Goal: Task Accomplishment & Management: Use online tool/utility

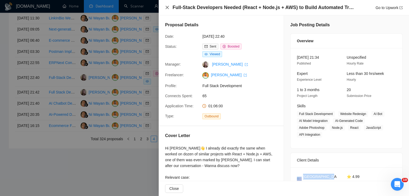
click at [168, 9] on icon "close" at bounding box center [166, 7] width 3 height 3
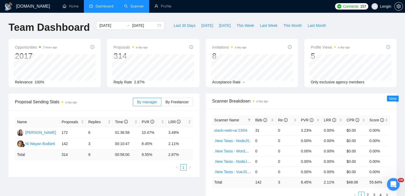
click at [127, 6] on link "Scanner" at bounding box center [134, 6] width 20 height 5
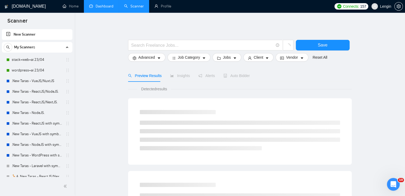
click at [113, 5] on link "Dashboard" at bounding box center [101, 6] width 24 height 5
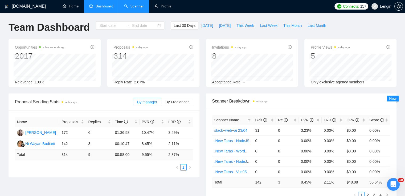
type input "[DATE]"
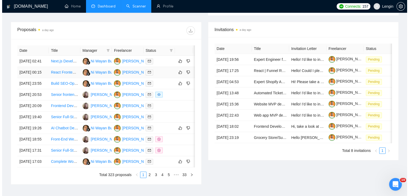
scroll to position [215, 0]
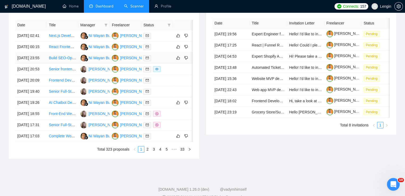
click at [64, 64] on td "Build SEO-Optimized Consulting Website in WordPress (Block Theme, AI-Agent Work…" at bounding box center [62, 58] width 31 height 11
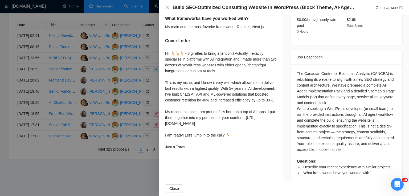
scroll to position [0, 0]
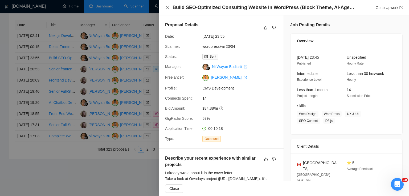
click at [168, 10] on icon "close" at bounding box center [167, 7] width 4 height 4
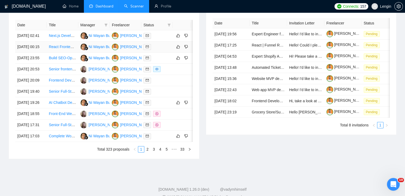
click at [70, 53] on td "React Frontend Professional" at bounding box center [62, 47] width 31 height 11
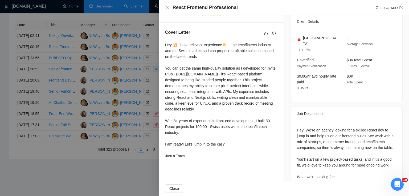
scroll to position [132, 0]
click at [169, 8] on div "React Frontend Professional Go to Upwork" at bounding box center [283, 7] width 237 height 7
click at [169, 9] on div "React Frontend Professional Go to Upwork" at bounding box center [283, 7] width 237 height 7
click at [167, 7] on icon "close" at bounding box center [167, 7] width 4 height 4
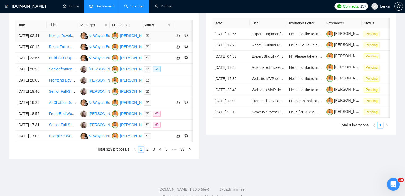
click at [70, 42] on td "Next.js Developer Needed for Voice/Video Web Application" at bounding box center [62, 35] width 31 height 11
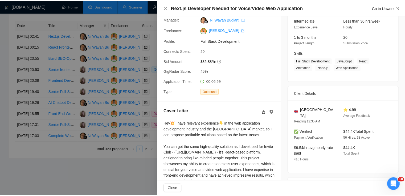
scroll to position [0, 0]
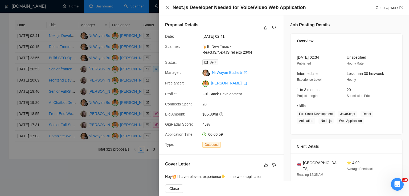
click at [167, 8] on icon "close" at bounding box center [166, 7] width 3 height 3
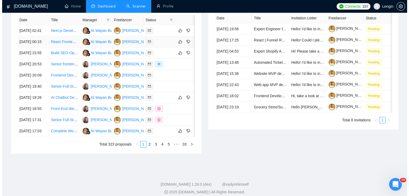
scroll to position [241, 0]
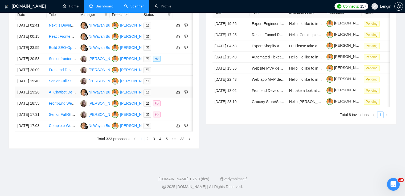
click at [64, 98] on td "AI Chatbot Developer for University Financial Aid Assistance" at bounding box center [62, 92] width 31 height 11
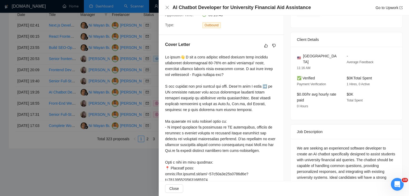
scroll to position [0, 0]
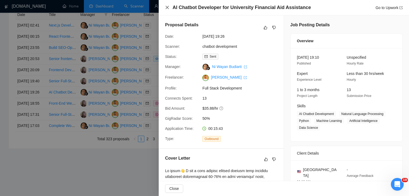
click at [165, 9] on icon "close" at bounding box center [167, 7] width 4 height 4
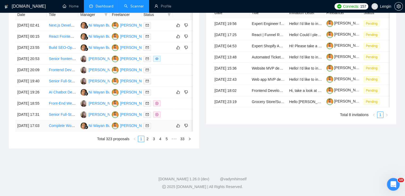
click at [67, 132] on td "Complete WordPress Rebuild & Audit with Plugin Analysis" at bounding box center [62, 126] width 31 height 11
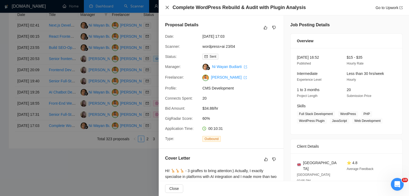
click at [166, 9] on icon "close" at bounding box center [167, 7] width 4 height 4
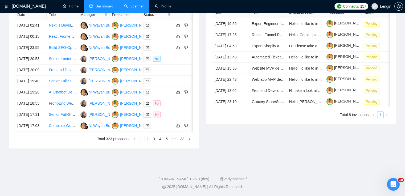
click at [139, 9] on link "Scanner" at bounding box center [134, 6] width 20 height 5
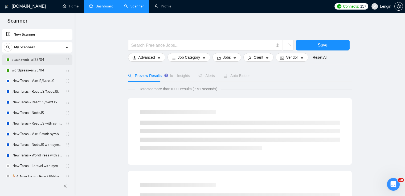
click at [32, 62] on link "stack+web+ai 23/04" at bounding box center [37, 60] width 51 height 11
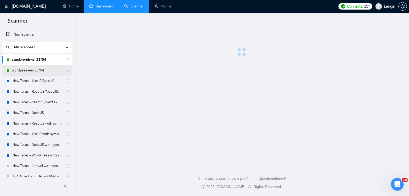
click at [32, 67] on link "wordpress+ai 23/04" at bounding box center [37, 70] width 51 height 11
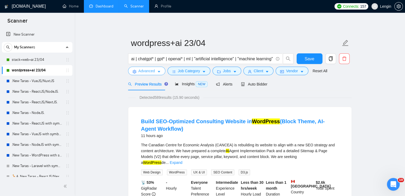
click at [153, 72] on span "Advanced" at bounding box center [146, 71] width 16 height 6
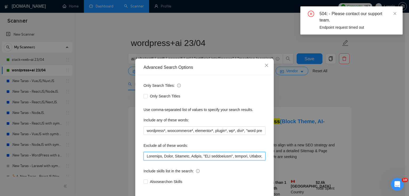
click at [145, 157] on input "text" at bounding box center [204, 156] width 122 height 9
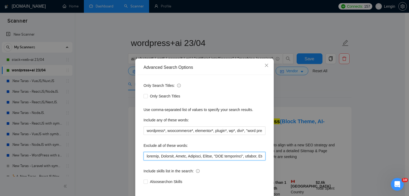
scroll to position [25, 0]
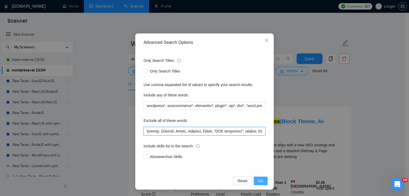
type input "rebuild, Coaching, Debug, Cannabis, Mockup, "SEO specialist", consult, Cleanup,…"
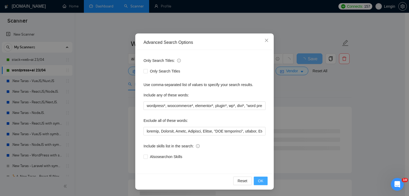
click at [259, 182] on span "OK" at bounding box center [260, 181] width 5 height 6
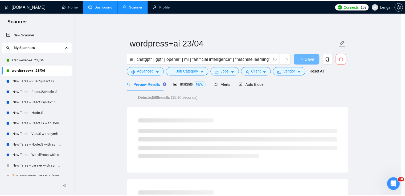
scroll to position [0, 0]
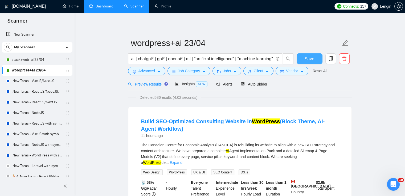
click at [309, 57] on span "Save" at bounding box center [309, 59] width 10 height 7
click at [104, 7] on link "Dashboard" at bounding box center [101, 6] width 24 height 5
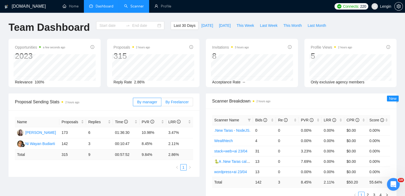
type input "[DATE]"
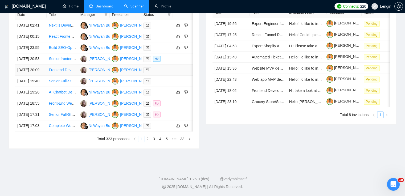
scroll to position [253, 0]
click at [147, 142] on link "2" at bounding box center [147, 139] width 6 height 6
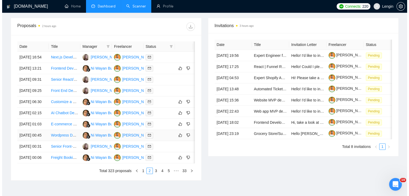
scroll to position [192, 0]
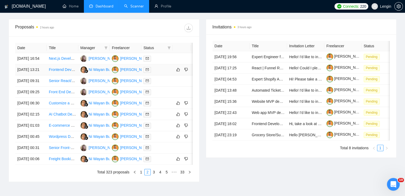
click at [67, 76] on td "Frontend Developer for AI Platform Integration" at bounding box center [62, 69] width 31 height 11
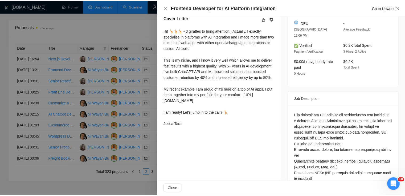
scroll to position [142, 0]
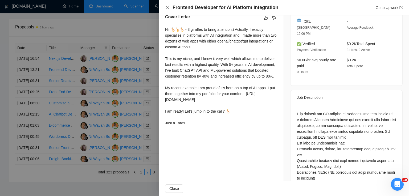
click at [166, 7] on icon "close" at bounding box center [166, 7] width 3 height 3
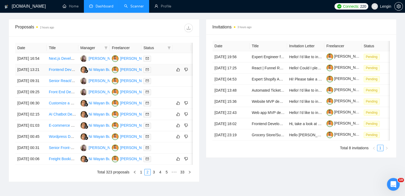
click at [67, 76] on td "Frontend Developer for AI Platform Integration" at bounding box center [62, 69] width 31 height 11
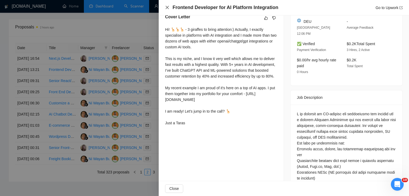
click at [167, 7] on icon "close" at bounding box center [166, 7] width 3 height 3
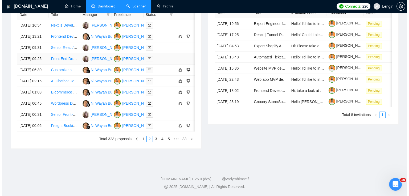
scroll to position [236, 0]
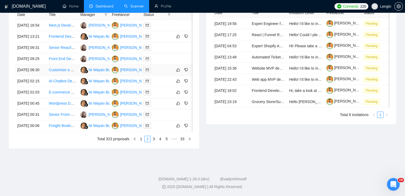
click at [70, 76] on td "Customize a Fiverr Style WordPress Theme" at bounding box center [62, 70] width 31 height 11
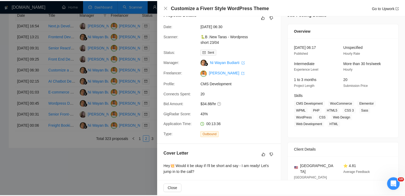
scroll to position [0, 0]
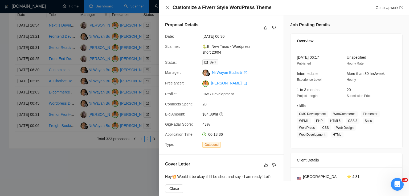
click at [166, 10] on icon "close" at bounding box center [167, 7] width 4 height 4
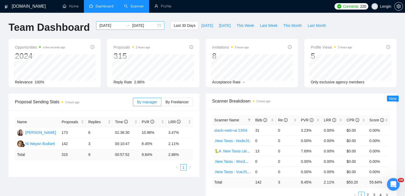
click at [156, 26] on div "[DATE] [DATE]" at bounding box center [130, 25] width 68 height 9
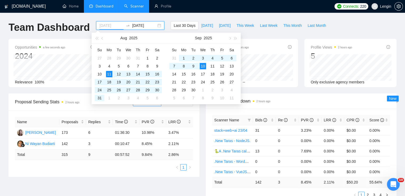
type input "[DATE]"
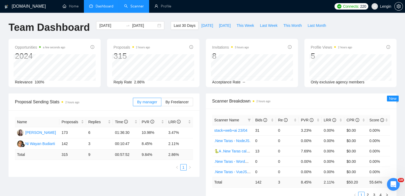
click at [201, 130] on div "Proposal Sending Stats 2 hours ago By manager By Freelancer Name Proposals Repl…" at bounding box center [103, 136] width 197 height 84
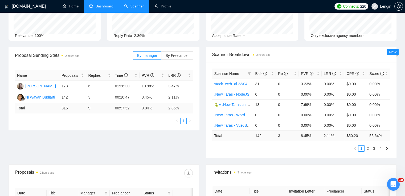
scroll to position [53, 0]
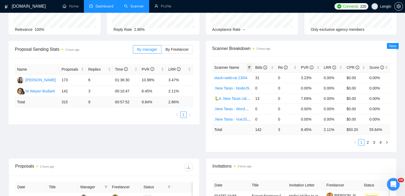
click at [250, 68] on icon "filter" at bounding box center [248, 67] width 3 height 3
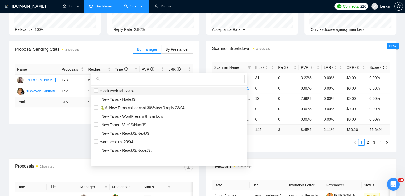
click at [126, 93] on span "stack+web+ai 23/04" at bounding box center [115, 91] width 35 height 4
checkbox input "true"
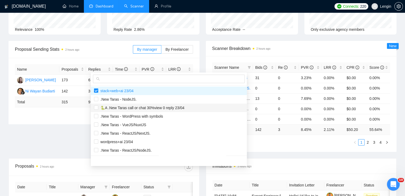
click at [111, 109] on span "🐍A .New Taras call or chat 30%view 0 reply 23/04" at bounding box center [141, 108] width 86 height 4
checkbox input "true"
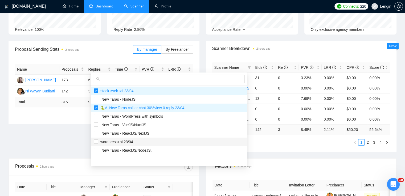
click at [112, 143] on span "wordpress+ai 23/04" at bounding box center [115, 142] width 35 height 4
checkbox input "true"
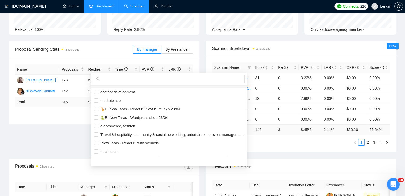
scroll to position [76, 0]
click at [120, 117] on span "🐍B .New Taras - Wordpress short 23/04" at bounding box center [133, 117] width 70 height 4
checkbox input "true"
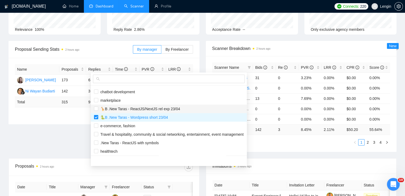
click at [107, 109] on span "🦒B .New Taras - ReactJS/NextJS rel exp 23/04" at bounding box center [139, 109] width 82 height 4
checkbox input "true"
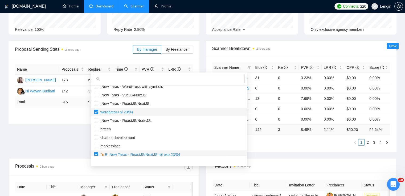
scroll to position [0, 0]
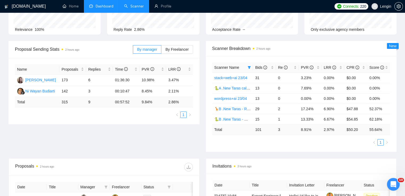
click at [69, 142] on div "Proposal Sending Stats 2 hours ago By manager By Freelancer Name Proposals Repl…" at bounding box center [202, 100] width 394 height 118
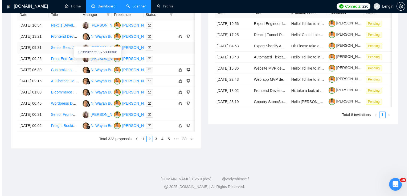
scroll to position [235, 0]
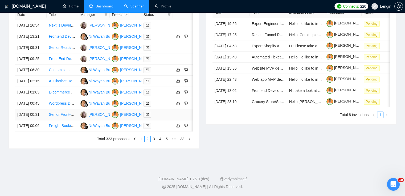
click at [66, 121] on td "Senior Front-End Developer Needed" at bounding box center [62, 114] width 31 height 11
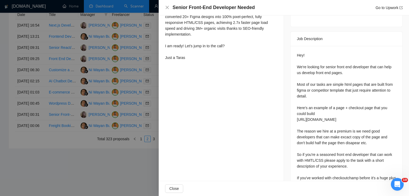
scroll to position [216, 0]
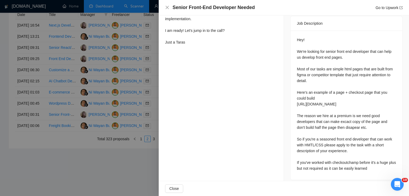
drag, startPoint x: 294, startPoint y: 34, endPoint x: 379, endPoint y: 163, distance: 154.3
click at [379, 163] on div "Hey! We're looking for senior front end developer that can help us develop fron…" at bounding box center [346, 106] width 112 height 150
copy div "Hey! We're looking for senior front end developer that can help us develop fron…"
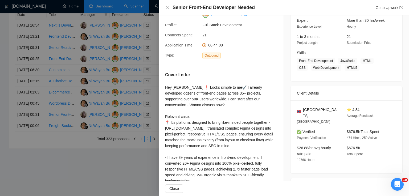
scroll to position [52, 0]
drag, startPoint x: 317, startPoint y: 111, endPoint x: 302, endPoint y: 111, distance: 14.9
click at [302, 111] on div "[GEOGRAPHIC_DATA]" at bounding box center [317, 114] width 41 height 12
copy span "[GEOGRAPHIC_DATA]"
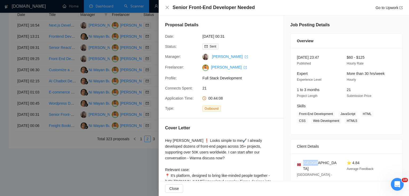
scroll to position [0, 0]
drag, startPoint x: 338, startPoint y: 114, endPoint x: 341, endPoint y: 121, distance: 7.6
click at [341, 121] on span "Front-End Development JavaScript HTML CSS Web Development HTML5" at bounding box center [342, 117] width 91 height 13
copy span "JavaScript HTML CSS Web Development HTML5"
click at [166, 8] on icon "close" at bounding box center [166, 7] width 3 height 3
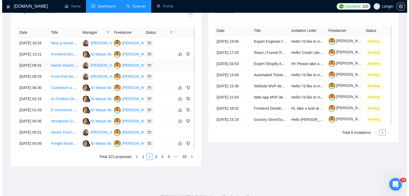
scroll to position [206, 0]
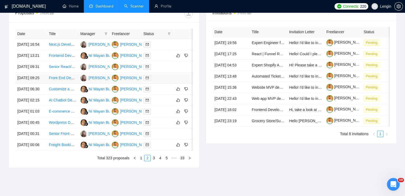
click at [67, 84] on td "Front End Developer with Vue.js Expertise Needed" at bounding box center [62, 78] width 31 height 11
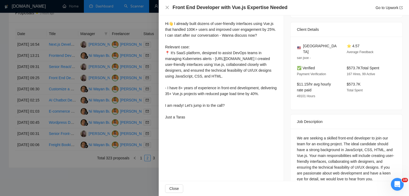
scroll to position [128, 0]
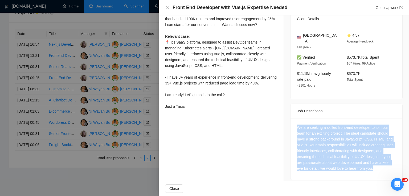
drag, startPoint x: 375, startPoint y: 163, endPoint x: 292, endPoint y: 118, distance: 94.4
click at [292, 118] on div "We are seeking a skilled front-end developer to join our team for an exciting p…" at bounding box center [346, 149] width 112 height 62
copy div "We are seeking a skilled front-end developer to join our team for an exciting p…"
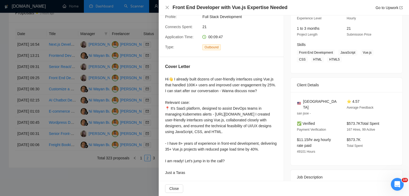
scroll to position [61, 0]
drag, startPoint x: 338, startPoint y: 54, endPoint x: 325, endPoint y: 60, distance: 14.2
click at [325, 60] on span "Front-End Development JavaScript Vue.js CSS HTML HTML5" at bounding box center [342, 56] width 91 height 13
copy span "avaScript Vue.js CSS HTML HTML5"
drag, startPoint x: 332, startPoint y: 54, endPoint x: 295, endPoint y: 54, distance: 37.5
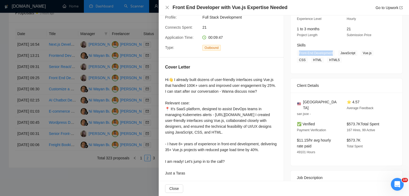
click at [297, 54] on span "Front-End Development" at bounding box center [316, 53] width 38 height 6
copy span "Front-End Development"
click at [168, 8] on icon "close" at bounding box center [167, 7] width 4 height 4
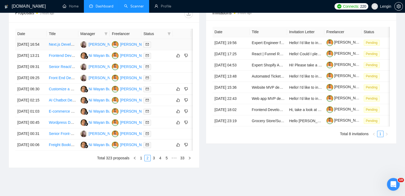
click at [66, 50] on td "Next.js Developer for Tutoring Platform Integration" at bounding box center [62, 44] width 31 height 11
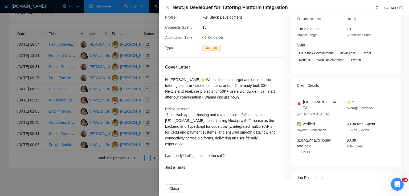
scroll to position [145, 0]
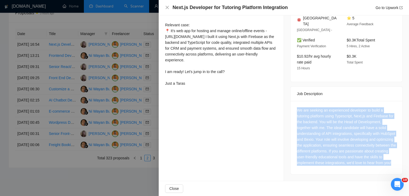
drag, startPoint x: 323, startPoint y: 163, endPoint x: 289, endPoint y: 105, distance: 67.6
click at [290, 105] on div "We are seeking an experienced developer to build a tutoring platform using Type…" at bounding box center [346, 137] width 112 height 73
copy div "We are seeking an experienced developer to build a tutoring platform using Type…"
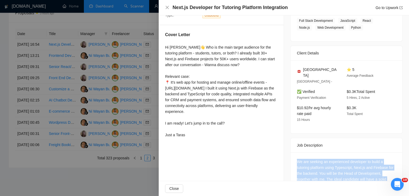
scroll to position [93, 0]
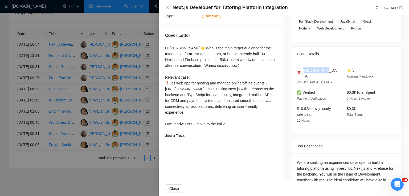
drag, startPoint x: 322, startPoint y: 71, endPoint x: 302, endPoint y: 69, distance: 20.2
click at [302, 69] on div "[GEOGRAPHIC_DATA]" at bounding box center [317, 74] width 41 height 12
copy span "[GEOGRAPHIC_DATA]"
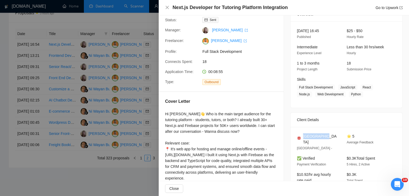
scroll to position [26, 0]
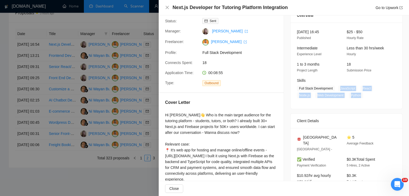
drag, startPoint x: 359, startPoint y: 97, endPoint x: 333, endPoint y: 90, distance: 26.1
click at [333, 90] on span "Full Stack Development JavaScript React Node.js Web Development Python" at bounding box center [342, 92] width 91 height 13
copy span "JavaScript React Node.js Web Development Python"
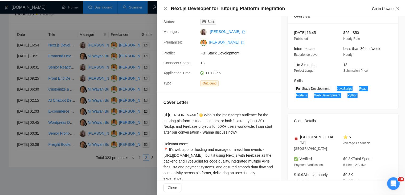
scroll to position [0, 0]
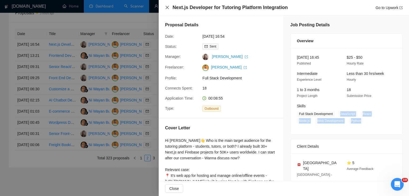
click at [168, 9] on icon "close" at bounding box center [167, 7] width 4 height 4
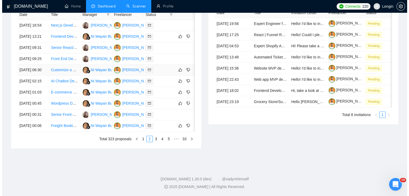
scroll to position [253, 0]
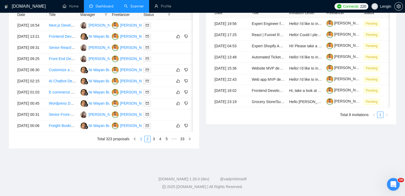
click at [143, 142] on link "1" at bounding box center [141, 139] width 6 height 6
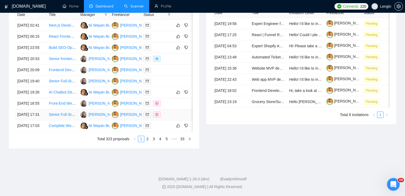
click at [65, 121] on td "Senior Full-Stack Dev for Membership Platform (Database, Payments, E-Signatures…" at bounding box center [62, 114] width 31 height 11
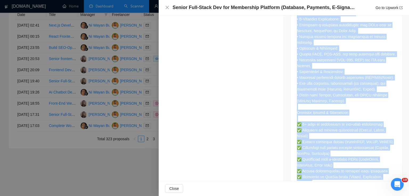
scroll to position [684, 0]
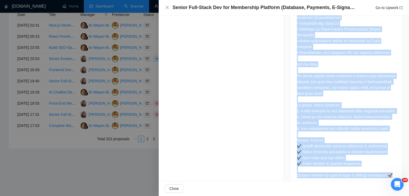
drag, startPoint x: 295, startPoint y: 45, endPoint x: 394, endPoint y: 162, distance: 153.0
copy div "Loremi Dolo-Sitam Consectet adi Elitsedd Eiusmodtem Incididu (Utlabore, Etdolor…"
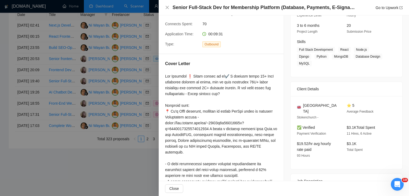
scroll to position [64, 0]
drag, startPoint x: 332, startPoint y: 100, endPoint x: 301, endPoint y: 99, distance: 30.9
click at [301, 103] on div "[GEOGRAPHIC_DATA]" at bounding box center [317, 109] width 41 height 12
drag, startPoint x: 377, startPoint y: 57, endPoint x: 337, endPoint y: 49, distance: 40.5
click at [337, 49] on span "Full Stack Development React Node.js Django Python MongoDB Database Design MySQL" at bounding box center [342, 57] width 91 height 20
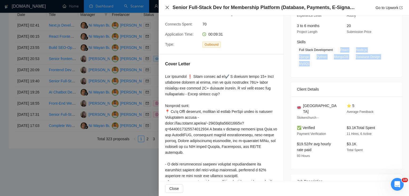
click at [168, 8] on icon "close" at bounding box center [167, 7] width 4 height 4
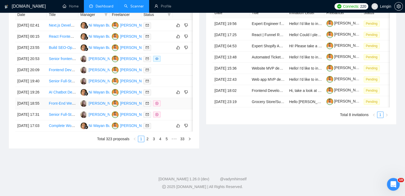
click at [69, 109] on td "Front-End Web Developer with Next.js Experience" at bounding box center [62, 103] width 31 height 11
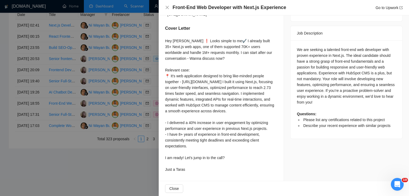
scroll to position [218, 0]
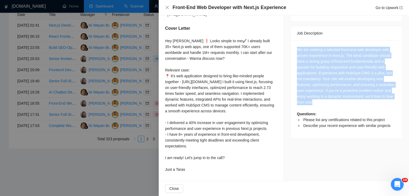
drag, startPoint x: 315, startPoint y: 85, endPoint x: 288, endPoint y: 27, distance: 63.7
click at [290, 40] on div "We are seeking a talented front-end web developer with proven experience in Nex…" at bounding box center [346, 89] width 112 height 98
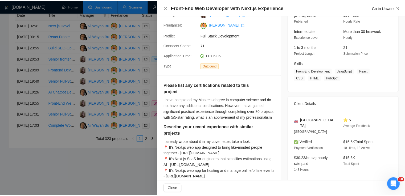
scroll to position [39, 0]
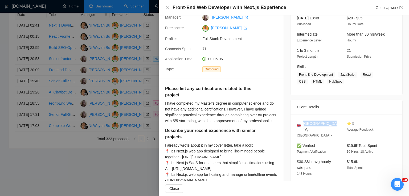
drag, startPoint x: 332, startPoint y: 123, endPoint x: 301, endPoint y: 124, distance: 31.1
click at [301, 124] on div "[GEOGRAPHIC_DATA]" at bounding box center [317, 127] width 41 height 12
drag, startPoint x: 338, startPoint y: 74, endPoint x: 324, endPoint y: 83, distance: 16.6
click at [324, 83] on span "Front-End Development JavaScript React CSS HTML HubSpot" at bounding box center [342, 78] width 91 height 13
click at [345, 85] on div "[DATE] 18:48 Published $20 - $35 Hourly Rate Intermediate Experience Level More…" at bounding box center [346, 52] width 112 height 86
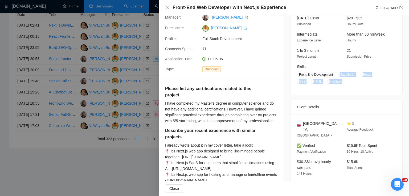
drag, startPoint x: 337, startPoint y: 76, endPoint x: 328, endPoint y: 82, distance: 11.0
click at [328, 82] on span "Front-End Development JavaScript React CSS HTML HubSpot" at bounding box center [342, 78] width 91 height 13
click at [166, 7] on icon "close" at bounding box center [166, 7] width 3 height 3
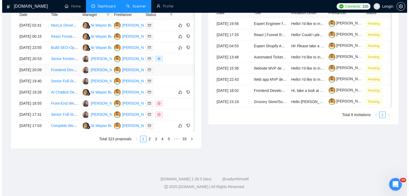
scroll to position [242, 0]
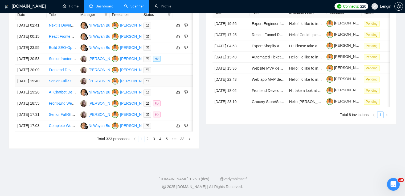
click at [63, 87] on td "Senior Full-Stack Developer" at bounding box center [62, 81] width 31 height 11
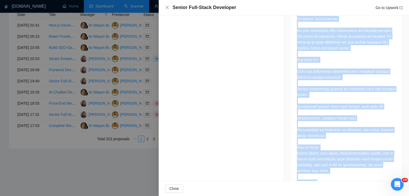
scroll to position [791, 0]
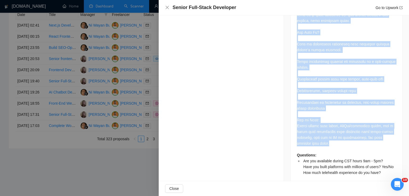
drag, startPoint x: 294, startPoint y: 40, endPoint x: 339, endPoint y: 133, distance: 102.7
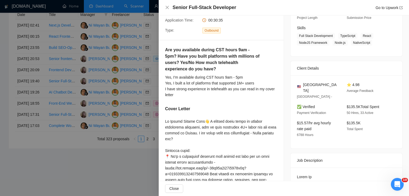
scroll to position [78, 0]
drag, startPoint x: 326, startPoint y: 88, endPoint x: 291, endPoint y: 86, distance: 35.4
click at [291, 86] on div "United States [GEOGRAPHIC_DATA] - ⭐ 4.98 Average Feedback ✅ Verified Payment Ve…" at bounding box center [346, 112] width 112 height 73
click at [322, 87] on span "[GEOGRAPHIC_DATA]" at bounding box center [320, 88] width 35 height 12
drag, startPoint x: 328, startPoint y: 86, endPoint x: 301, endPoint y: 87, distance: 26.9
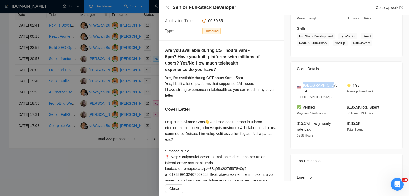
click at [301, 87] on div "[GEOGRAPHIC_DATA]" at bounding box center [317, 88] width 41 height 12
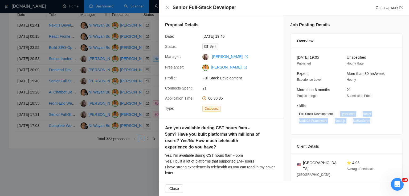
drag, startPoint x: 368, startPoint y: 121, endPoint x: 337, endPoint y: 114, distance: 31.8
click at [337, 114] on span "Full Stack Development TypeScript React NodeJS Framework Node.js NativeScript" at bounding box center [342, 117] width 91 height 13
click at [167, 8] on icon "close" at bounding box center [166, 7] width 3 height 3
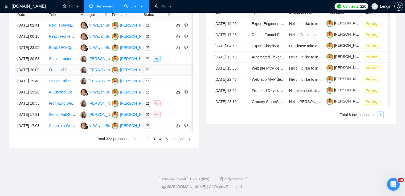
click at [67, 76] on td "Frontend Developer" at bounding box center [62, 70] width 31 height 11
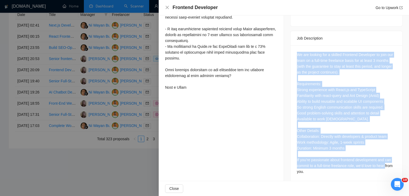
scroll to position [197, 0]
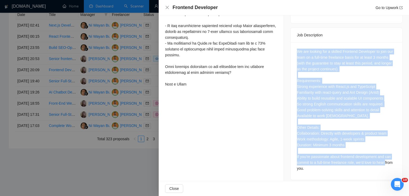
drag, startPoint x: 294, startPoint y: 49, endPoint x: 311, endPoint y: 164, distance: 116.5
click at [311, 164] on div "We are looking for a skilled Frontend Developer to join our team on a full-time…" at bounding box center [346, 111] width 112 height 138
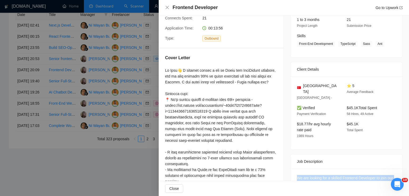
scroll to position [0, 0]
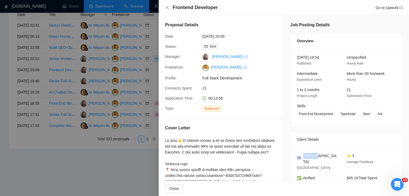
drag, startPoint x: 314, startPoint y: 158, endPoint x: 300, endPoint y: 156, distance: 14.5
click at [300, 156] on div "[GEOGRAPHIC_DATA]" at bounding box center [317, 159] width 41 height 12
drag, startPoint x: 380, startPoint y: 115, endPoint x: 337, endPoint y: 113, distance: 43.2
click at [337, 113] on span "Front-End Development TypeScript Sass Ant" at bounding box center [342, 114] width 91 height 6
click at [167, 9] on icon "close" at bounding box center [167, 7] width 4 height 4
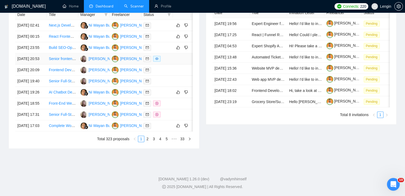
click at [64, 65] on td "Senior frontend developer (React-Nextjs) actively using AI tools" at bounding box center [62, 58] width 31 height 11
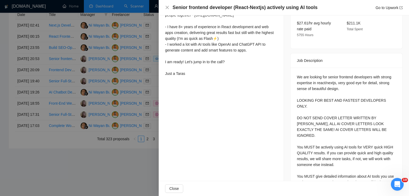
scroll to position [198, 0]
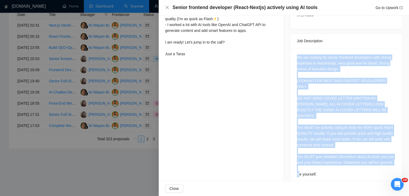
drag, startPoint x: 295, startPoint y: 51, endPoint x: 328, endPoint y: 162, distance: 115.6
click at [328, 162] on div "We are looking for senior frontend developers with strong expertise in react/ne…" at bounding box center [346, 116] width 99 height 123
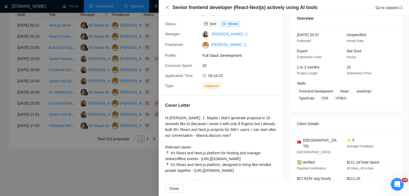
scroll to position [22, 0]
drag, startPoint x: 338, startPoint y: 93, endPoint x: 346, endPoint y: 102, distance: 12.1
click at [346, 102] on div "[DATE] 20:37 Published Unspecified Hourly Rate Expert Experience Level Not Sure…" at bounding box center [346, 69] width 112 height 86
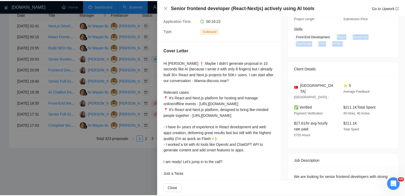
scroll to position [79, 0]
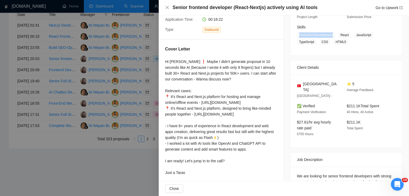
drag, startPoint x: 331, startPoint y: 37, endPoint x: 295, endPoint y: 35, distance: 36.0
click at [297, 35] on span "Front-End Development" at bounding box center [316, 35] width 38 height 6
click at [168, 9] on icon "close" at bounding box center [166, 7] width 3 height 3
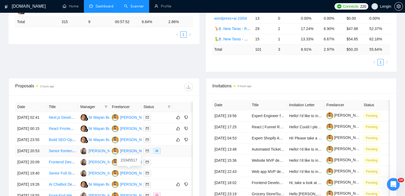
scroll to position [131, 0]
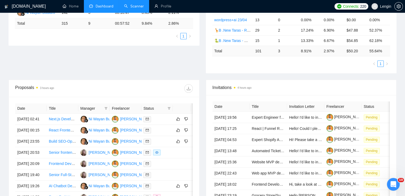
click at [134, 4] on link "Scanner" at bounding box center [134, 6] width 20 height 5
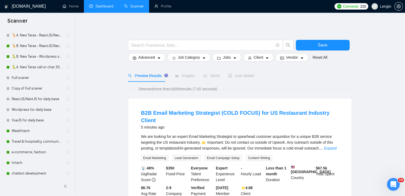
scroll to position [208, 0]
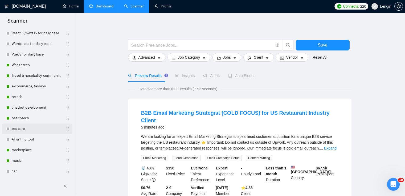
click at [26, 130] on link "pet care" at bounding box center [37, 129] width 51 height 11
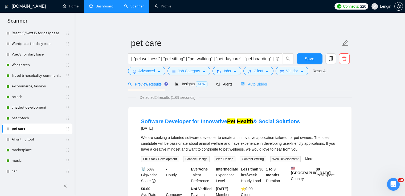
click at [252, 89] on div "Auto Bidder" at bounding box center [254, 84] width 26 height 13
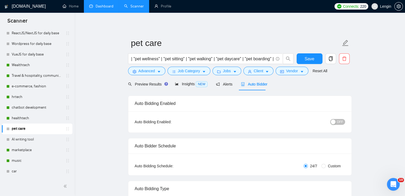
radio input "false"
radio input "true"
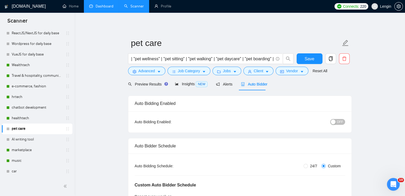
scroll to position [43, 0]
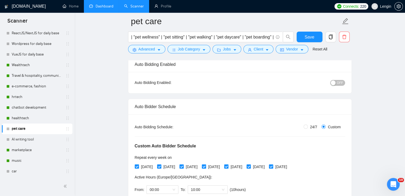
click at [331, 84] on div "button" at bounding box center [332, 83] width 5 height 5
click at [306, 38] on span "Save" at bounding box center [309, 37] width 10 height 7
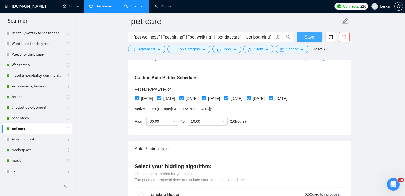
scroll to position [112, 0]
click at [222, 122] on span "10:00" at bounding box center [208, 122] width 34 height 8
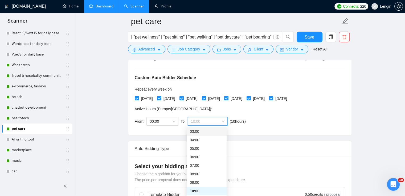
scroll to position [0, 0]
click at [196, 135] on div "00:00 (next day)" at bounding box center [207, 131] width 40 height 9
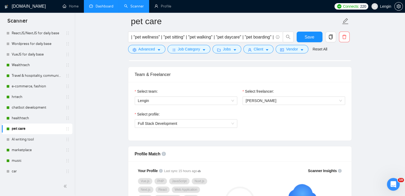
scroll to position [328, 0]
click at [305, 39] on span "Save" at bounding box center [309, 37] width 10 height 7
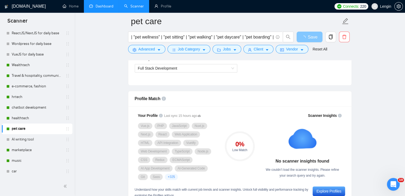
scroll to position [396, 0]
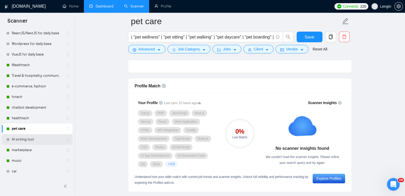
click at [32, 142] on link "AI writing tool" at bounding box center [37, 139] width 51 height 11
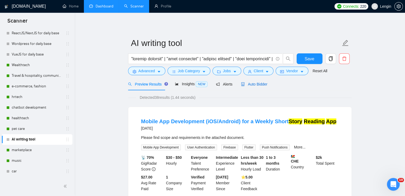
click at [255, 87] on div "Auto Bidder" at bounding box center [254, 84] width 26 height 6
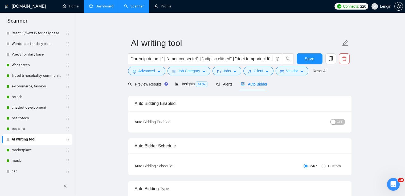
radio input "false"
radio input "true"
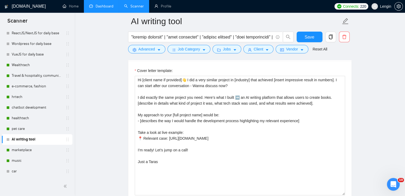
scroll to position [686, 0]
click at [17, 170] on link "car" at bounding box center [37, 171] width 51 height 11
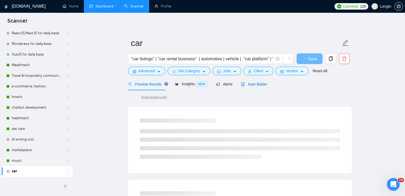
click at [251, 85] on span "Auto Bidder" at bounding box center [254, 84] width 26 height 4
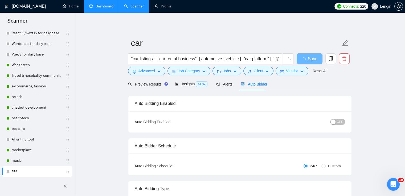
radio input "false"
radio input "true"
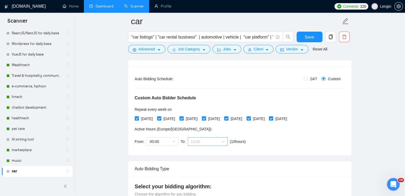
scroll to position [26, 0]
click at [220, 141] on span "10:00" at bounding box center [208, 142] width 34 height 8
click at [207, 151] on span "(next day)" at bounding box center [207, 152] width 16 height 4
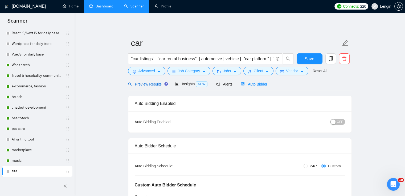
click at [151, 82] on span "Preview Results" at bounding box center [147, 84] width 38 height 4
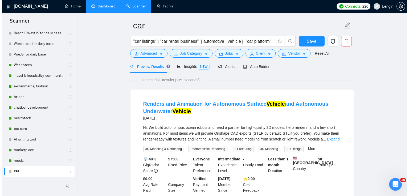
scroll to position [3, 0]
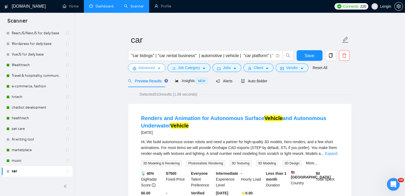
click at [152, 72] on button "Advanced" at bounding box center [146, 68] width 37 height 9
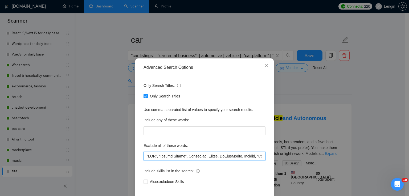
click at [144, 158] on input "text" at bounding box center [204, 156] width 122 height 9
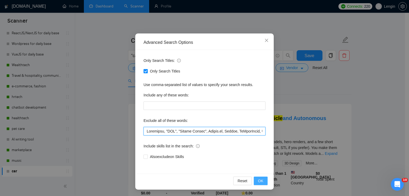
type input "Loremipsu, "DOL", "Sitame Consec", Adipis.el, Seddoe, TeMporIncid, Utlabor, "et…"
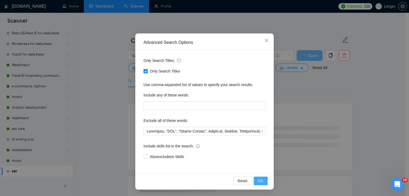
click at [259, 182] on span "OK" at bounding box center [260, 181] width 5 height 6
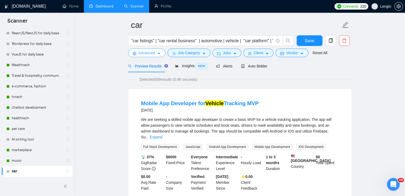
scroll to position [0, 0]
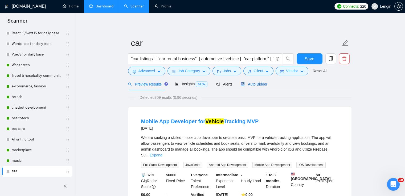
click at [249, 85] on span "Auto Bidder" at bounding box center [254, 84] width 26 height 4
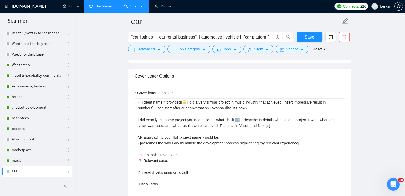
scroll to position [675, 0]
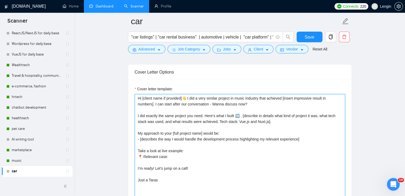
click at [259, 98] on textarea "Hi [client name if provided]👋 I did a very similar project in music industry th…" at bounding box center [240, 154] width 210 height 120
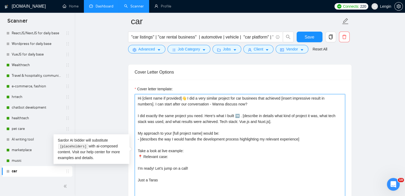
click at [280, 107] on textarea "Hi [client name if provided]👋 I did a very similar project for car businees tha…" at bounding box center [240, 154] width 210 height 120
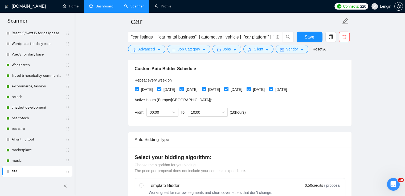
scroll to position [94, 0]
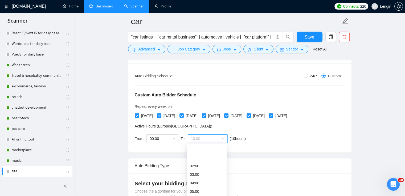
click at [223, 137] on span "10:00" at bounding box center [208, 139] width 34 height 8
type textarea "Hi [client name if provided]👋 I did a very similar project for car businees tha…"
click at [199, 150] on span "(next day)" at bounding box center [207, 149] width 16 height 4
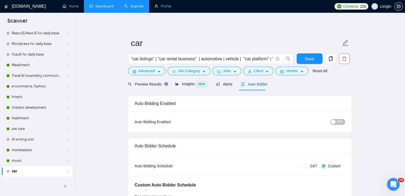
click at [337, 122] on button "OFF" at bounding box center [337, 122] width 15 height 6
click at [320, 56] on button "Save" at bounding box center [309, 58] width 26 height 11
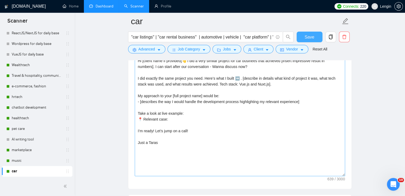
scroll to position [713, 0]
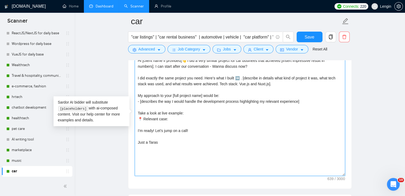
click at [179, 118] on textarea "Hi [client name if provided]👋 I did a very similar project for car businees tha…" at bounding box center [240, 116] width 210 height 120
paste textarea "[URL][DOMAIN_NAME]"
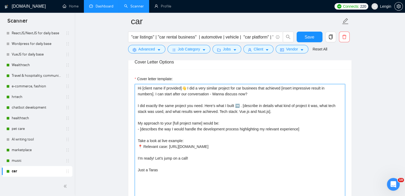
scroll to position [685, 0]
click at [264, 112] on textarea "Hi [client name if provided]👋 I did a very similar project for car businees tha…" at bounding box center [240, 144] width 210 height 120
click at [236, 88] on textarea "Hi [client name if provided]👋 I did a very similar project for car businees tha…" at bounding box center [240, 144] width 210 height 120
type textarea "Hi [client name if provided]👋 I did a very similar project for car businees tha…"
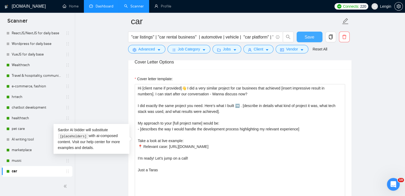
click at [308, 37] on span "Save" at bounding box center [309, 37] width 10 height 7
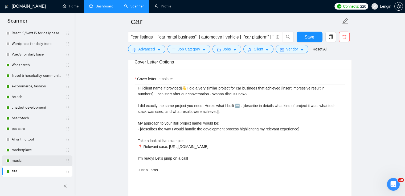
click at [21, 160] on link "music" at bounding box center [37, 161] width 51 height 11
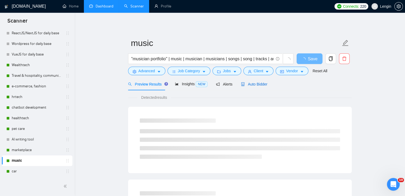
click at [260, 82] on span "Auto Bidder" at bounding box center [254, 84] width 26 height 4
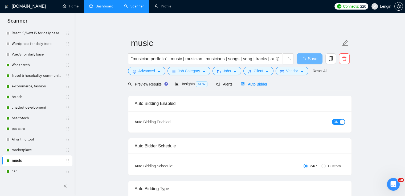
radio input "false"
radio input "true"
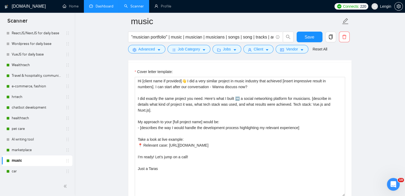
scroll to position [683, 0]
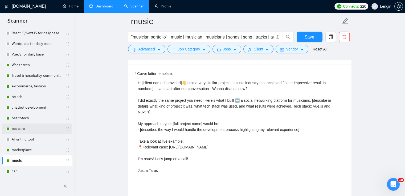
click at [17, 129] on link "pet care" at bounding box center [37, 129] width 51 height 11
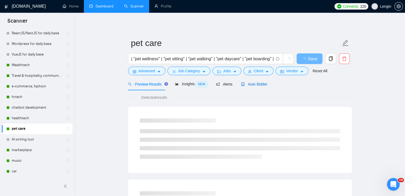
click at [252, 87] on div "Auto Bidder" at bounding box center [254, 84] width 26 height 6
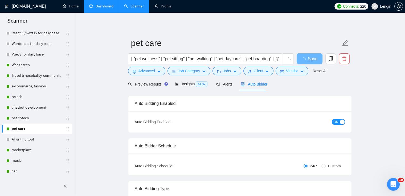
radio input "false"
radio input "true"
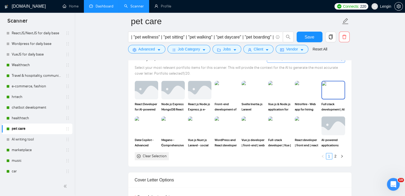
scroll to position [558, 0]
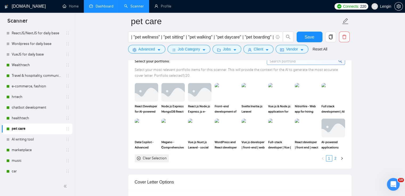
click at [335, 156] on link "2" at bounding box center [335, 159] width 6 height 6
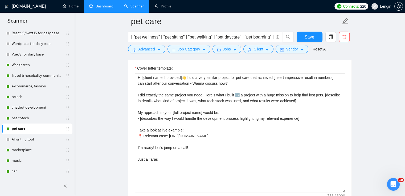
scroll to position [683, 0]
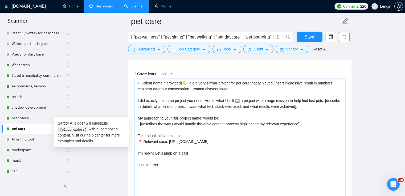
click at [280, 113] on textarea "Hi [client name if provided]👋 I did a very similar project for pet care that ac…" at bounding box center [240, 139] width 210 height 120
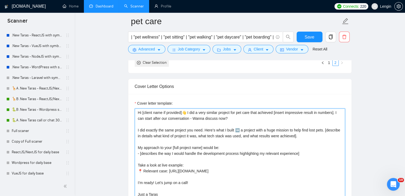
scroll to position [88, 0]
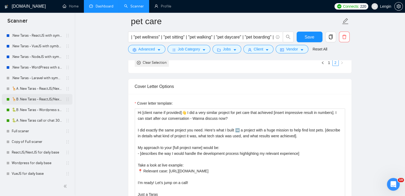
click at [37, 98] on link "🦒B .New Taras - ReactJS/NextJS rel exp 23/04" at bounding box center [37, 99] width 51 height 11
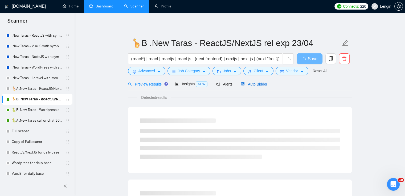
click at [254, 87] on div "Auto Bidder" at bounding box center [254, 84] width 26 height 6
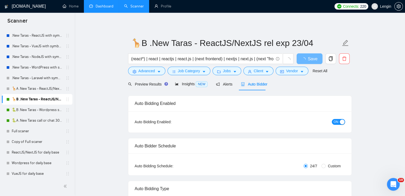
radio input "false"
radio input "true"
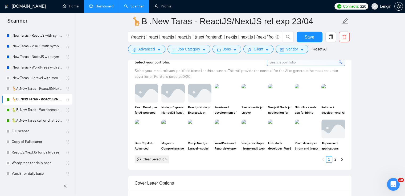
scroll to position [562, 0]
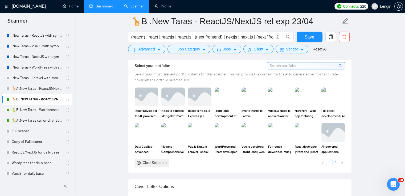
click at [335, 162] on link "2" at bounding box center [335, 163] width 6 height 6
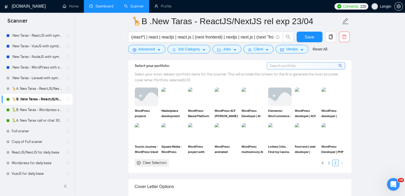
click at [330, 162] on link "1" at bounding box center [329, 163] width 6 height 6
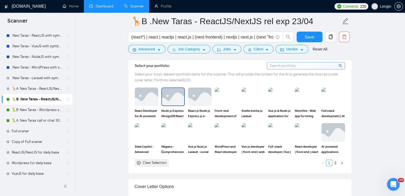
click at [169, 100] on img at bounding box center [173, 97] width 22 height 18
click at [303, 35] on button "Save" at bounding box center [309, 37] width 26 height 11
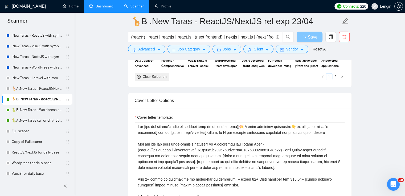
scroll to position [666, 0]
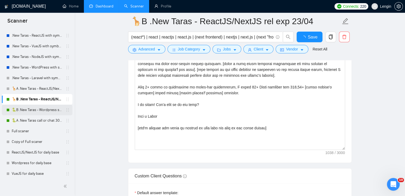
click at [37, 108] on link "🐍B .New Taras - Wordpress short 23/04" at bounding box center [37, 110] width 51 height 11
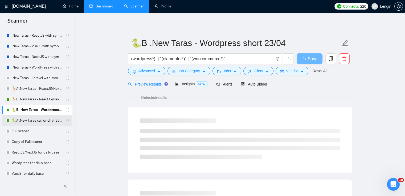
click at [50, 120] on link "🐍A .New Taras call or chat 30%view 0 reply 23/04" at bounding box center [37, 120] width 51 height 11
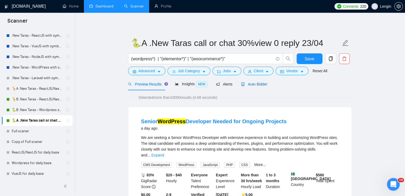
click at [253, 85] on span "Auto Bidder" at bounding box center [254, 84] width 26 height 4
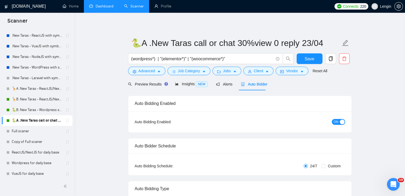
radio input "false"
radio input "true"
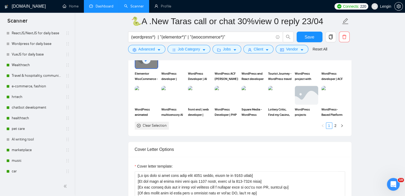
scroll to position [609, 0]
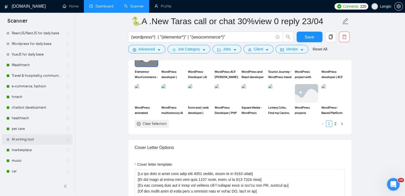
click at [12, 140] on link "AI writing tool" at bounding box center [37, 139] width 51 height 11
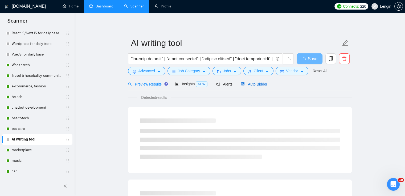
click at [250, 82] on span "Auto Bidder" at bounding box center [254, 84] width 26 height 4
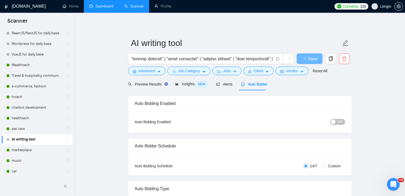
radio input "false"
radio input "true"
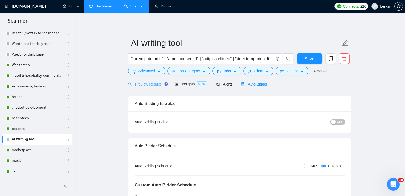
click at [143, 80] on div "Preview Results" at bounding box center [147, 84] width 38 height 13
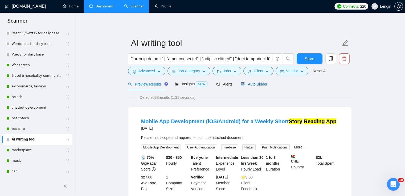
click at [256, 83] on span "Auto Bidder" at bounding box center [254, 84] width 26 height 4
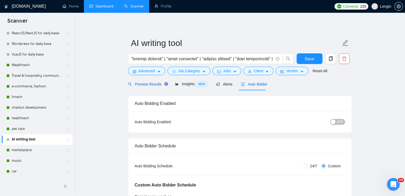
click at [144, 87] on div "Preview Results" at bounding box center [147, 84] width 38 height 6
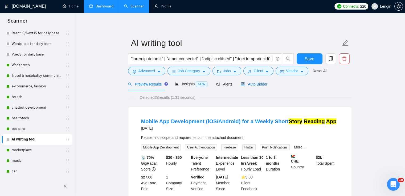
click at [259, 85] on span "Auto Bidder" at bounding box center [254, 84] width 26 height 4
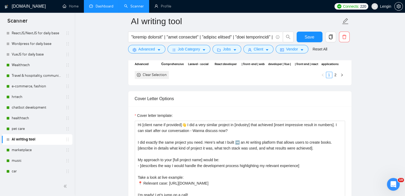
scroll to position [642, 0]
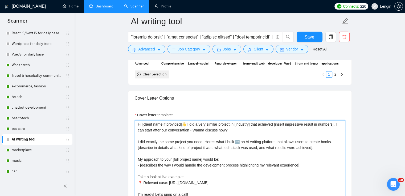
click at [251, 120] on textarea "Hi [client name if provided]👋 I did a very similar project in [industry] that a…" at bounding box center [240, 180] width 210 height 120
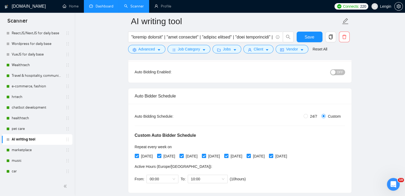
scroll to position [0, 0]
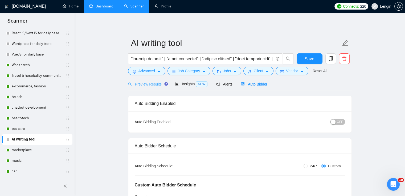
type textarea "Hi [client name if provided]👋 I did a very similar project as yours that achiev…"
click at [142, 84] on span "Preview Results" at bounding box center [147, 84] width 38 height 4
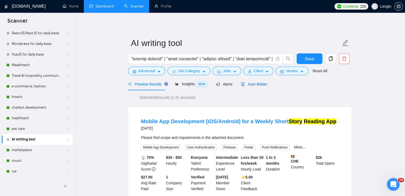
click at [258, 85] on span "Auto Bidder" at bounding box center [254, 84] width 26 height 4
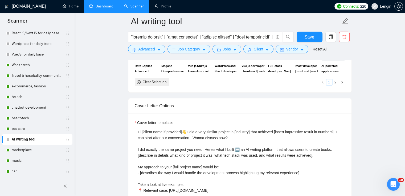
scroll to position [649, 0]
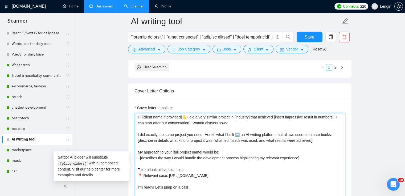
click at [231, 117] on textarea "Hi [client name if provided]👋 I did a very similar project in [industry] that a…" at bounding box center [240, 173] width 210 height 120
click at [244, 115] on textarea "Hi [client name if provided]👋 I did a very similar writing/reading platform tha…" at bounding box center [240, 173] width 210 height 120
click at [219, 113] on textarea "Hi [client name if provided]👋 I did a very similar writing/reading/storytelling…" at bounding box center [240, 173] width 210 height 120
click at [303, 115] on textarea "Hi [client name if provided]👋 I already worked a lot on similar writing/reading…" at bounding box center [240, 173] width 210 height 120
type textarea "Hi [client name if provided]👋 I already worked a lot on similar writing/reading…"
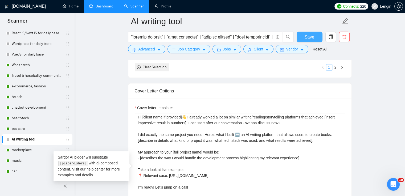
click at [309, 35] on span "Save" at bounding box center [309, 37] width 10 height 7
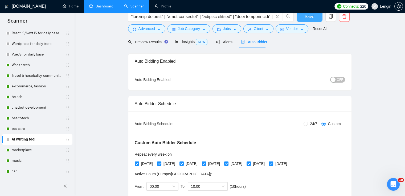
scroll to position [0, 0]
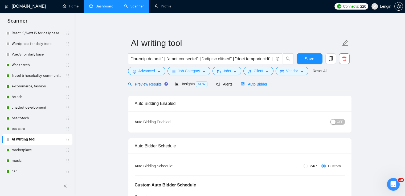
click at [138, 83] on span "Preview Results" at bounding box center [147, 84] width 38 height 4
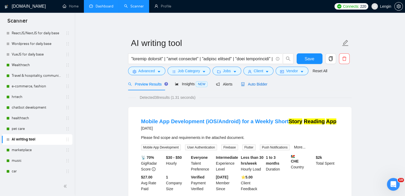
click at [261, 84] on span "Auto Bidder" at bounding box center [254, 84] width 26 height 4
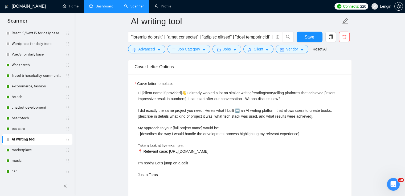
scroll to position [673, 0]
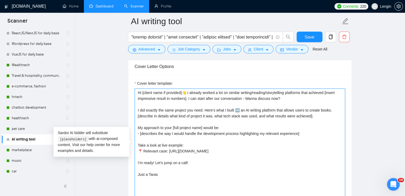
click at [287, 92] on textarea "Hi [client name if provided]👋 I already worked a lot on similar writing/reading…" at bounding box center [240, 149] width 210 height 120
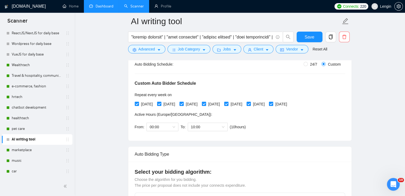
scroll to position [106, 0]
click at [223, 127] on div "10:00" at bounding box center [208, 127] width 40 height 9
type textarea "Hi [client name if provided]👋 I already worked a lot on similar writing/reading…"
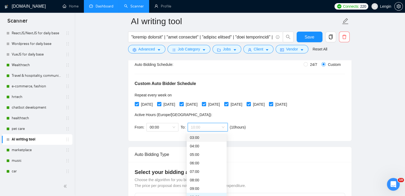
scroll to position [0, 0]
click at [203, 136] on span "(next day)" at bounding box center [207, 138] width 16 height 4
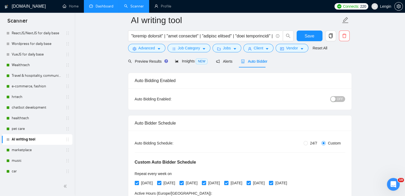
scroll to position [17, 0]
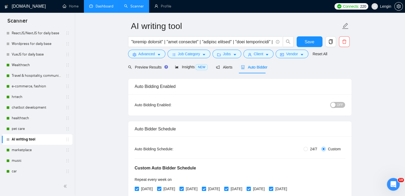
click at [336, 105] on button "OFF" at bounding box center [337, 105] width 15 height 6
click at [309, 42] on span "Save" at bounding box center [309, 42] width 10 height 7
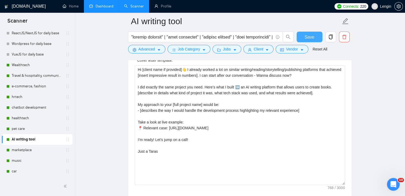
scroll to position [671, 0]
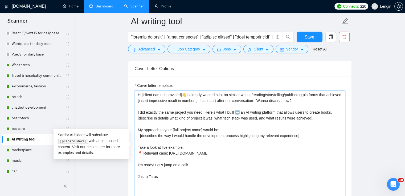
click at [329, 93] on textarea "Hi [client name if provided]👋 I already worked a lot on similar writing/reading…" at bounding box center [240, 151] width 210 height 120
type textarea "Hi [client name if provided]👋 I already worked a lot on similar writing/reading…"
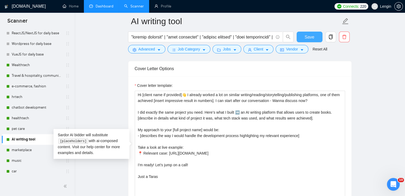
click at [300, 40] on button "Save" at bounding box center [309, 37] width 26 height 11
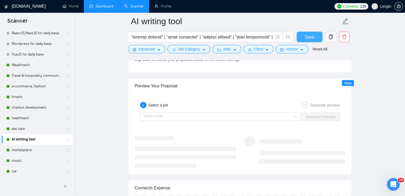
scroll to position [1078, 0]
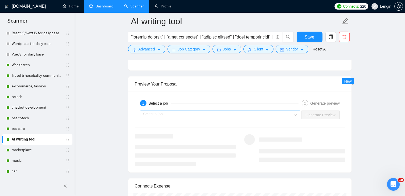
click at [293, 115] on input "search" at bounding box center [218, 115] width 150 height 8
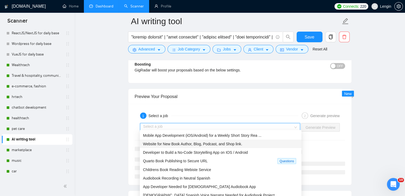
scroll to position [1064, 0]
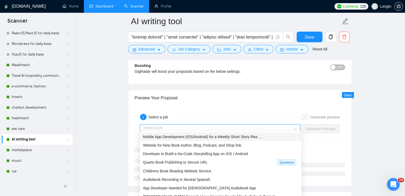
click at [223, 138] on span "Mobile App Development (iOS/Android) for a Weekly Short Story Rea ..." at bounding box center [202, 137] width 118 height 4
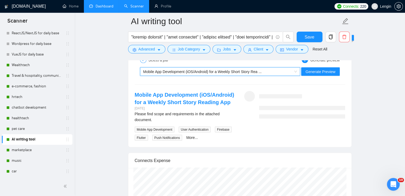
scroll to position [1121, 0]
click at [315, 71] on span "Generate Preview" at bounding box center [320, 72] width 30 height 6
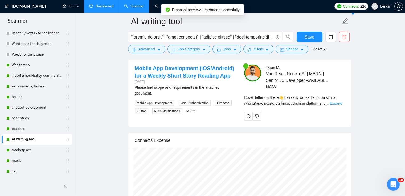
scroll to position [1148, 0]
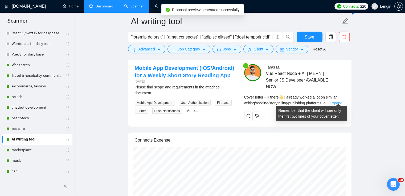
click at [333, 101] on link "Expand" at bounding box center [335, 103] width 13 height 4
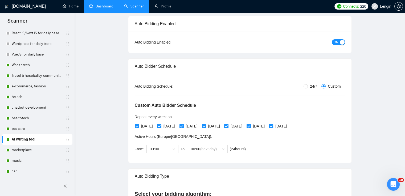
scroll to position [0, 0]
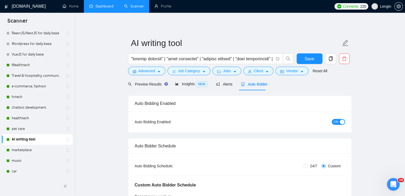
click at [109, 8] on link "Dashboard" at bounding box center [101, 6] width 24 height 5
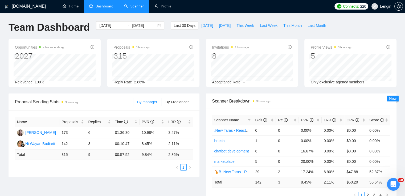
click at [137, 7] on link "Scanner" at bounding box center [134, 6] width 20 height 5
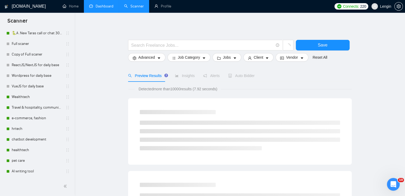
scroll to position [175, 0]
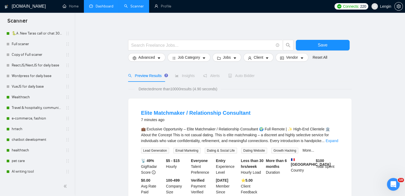
click at [106, 4] on link "Dashboard" at bounding box center [101, 6] width 24 height 5
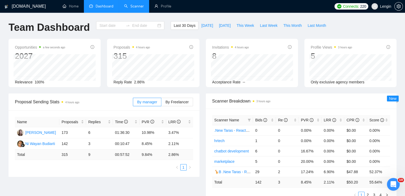
type input "[DATE]"
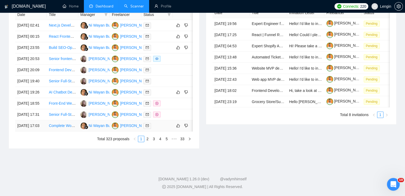
scroll to position [278, 0]
click at [154, 140] on link "3" at bounding box center [154, 139] width 6 height 6
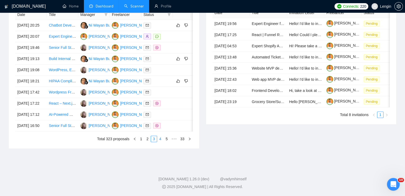
click at [161, 138] on link "4" at bounding box center [160, 139] width 6 height 6
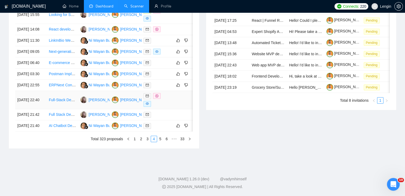
scroll to position [268, 0]
click at [162, 142] on link "5" at bounding box center [160, 139] width 6 height 6
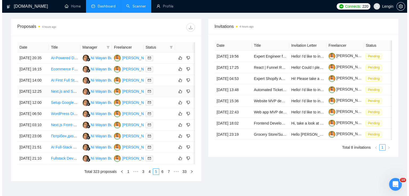
scroll to position [193, 0]
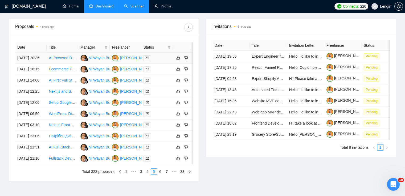
click at [71, 64] on td "AI-Powered Digital Tourbook Software Development" at bounding box center [62, 58] width 31 height 11
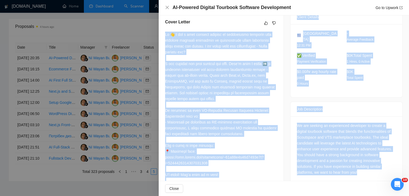
scroll to position [148, 0]
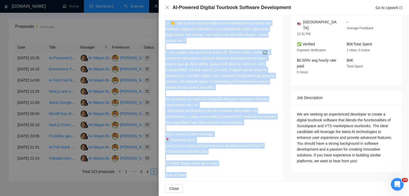
drag, startPoint x: 164, startPoint y: 35, endPoint x: 188, endPoint y: 169, distance: 137.0
click at [188, 169] on div "Cover Letter" at bounding box center [221, 94] width 125 height 186
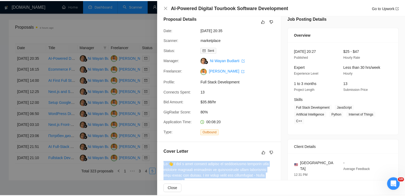
scroll to position [0, 0]
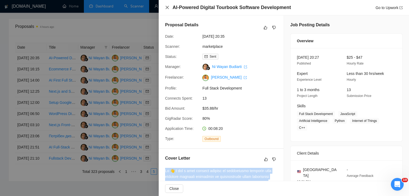
click at [169, 6] on icon "close" at bounding box center [167, 7] width 4 height 4
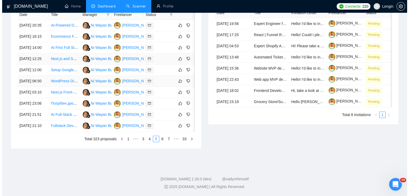
scroll to position [236, 0]
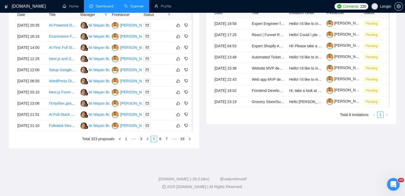
click at [147, 142] on link "4" at bounding box center [147, 139] width 6 height 6
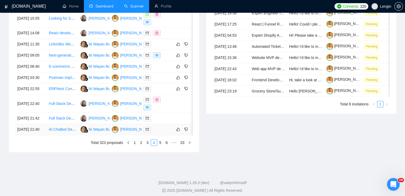
click at [60, 135] on td "AI Chatbot Development for Auto Sales & Leasing" at bounding box center [62, 129] width 31 height 11
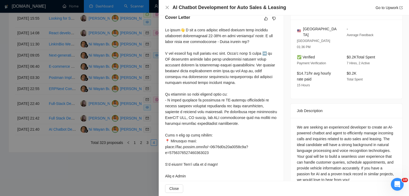
scroll to position [148, 0]
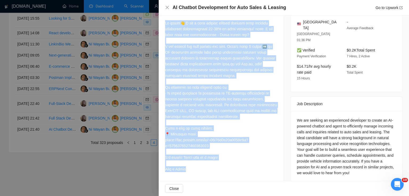
drag, startPoint x: 165, startPoint y: 23, endPoint x: 184, endPoint y: 173, distance: 151.8
click at [184, 173] on div "Cover Letter" at bounding box center [221, 91] width 125 height 180
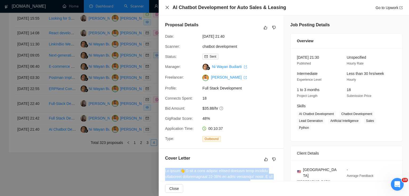
click at [169, 6] on icon "close" at bounding box center [167, 7] width 4 height 4
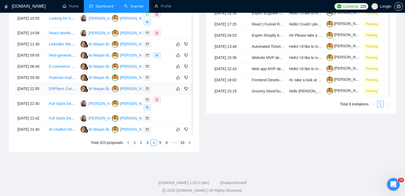
click at [72, 95] on td "ERPNext Configuration End to End" at bounding box center [62, 89] width 31 height 11
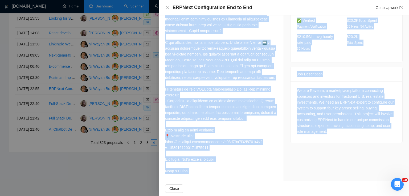
scroll to position [160, 0]
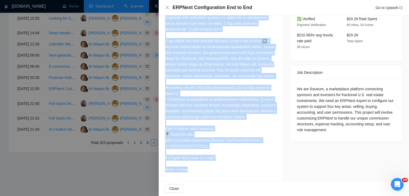
drag, startPoint x: 164, startPoint y: 33, endPoint x: 188, endPoint y: 169, distance: 138.0
click at [188, 169] on div "Cover Letter" at bounding box center [221, 86] width 125 height 192
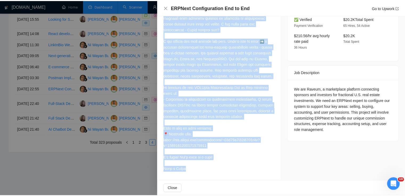
scroll to position [0, 0]
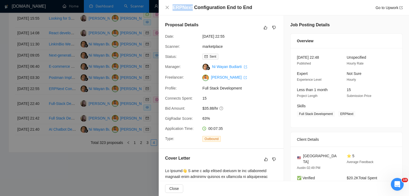
drag, startPoint x: 172, startPoint y: 6, endPoint x: 191, endPoint y: 10, distance: 19.2
click at [191, 10] on h4 "ERPNext Configuration End to End" at bounding box center [212, 7] width 80 height 7
click at [167, 6] on icon "close" at bounding box center [167, 7] width 4 height 4
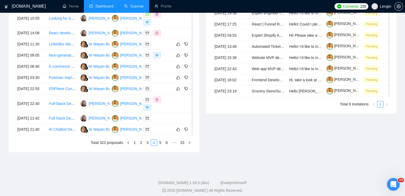
click at [133, 7] on link "Scanner" at bounding box center [134, 6] width 20 height 5
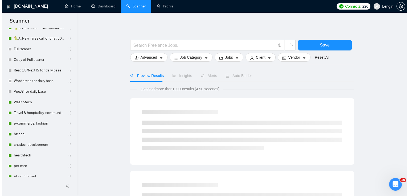
scroll to position [208, 0]
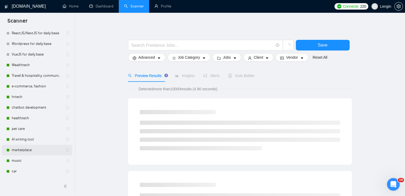
click at [26, 149] on link "marketplace" at bounding box center [37, 150] width 51 height 11
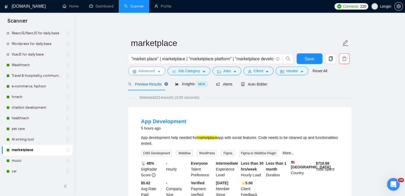
click at [161, 72] on button "Advanced" at bounding box center [146, 71] width 37 height 9
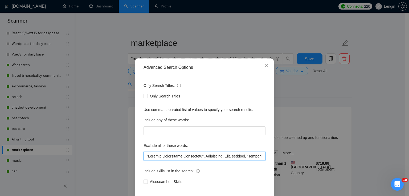
click at [150, 155] on input "text" at bounding box center [204, 156] width 122 height 9
paste input "ERPNext"
click at [146, 157] on input "text" at bounding box center [204, 156] width 122 height 9
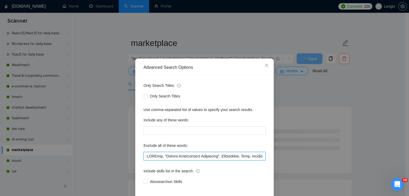
scroll to position [25, 0]
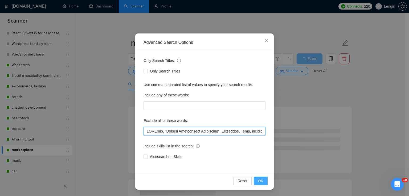
type input "LOREmip, "Dolorsi Ametconsect Adipiscing", Elitseddoe, Temp, incidid, "Utlabor …"
click at [263, 179] on button "OK" at bounding box center [261, 181] width 14 height 9
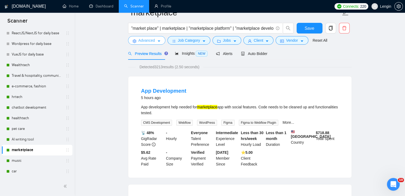
scroll to position [0, 0]
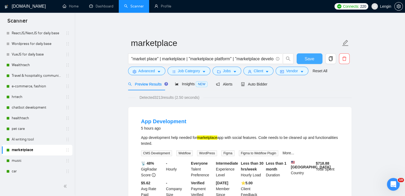
click at [308, 58] on span "Save" at bounding box center [309, 59] width 10 height 7
click at [105, 5] on link "Dashboard" at bounding box center [101, 6] width 24 height 5
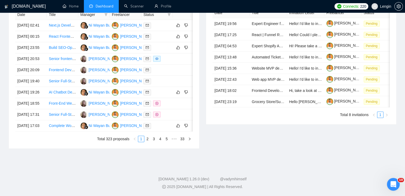
scroll to position [233, 0]
click at [146, 142] on link "2" at bounding box center [147, 139] width 6 height 6
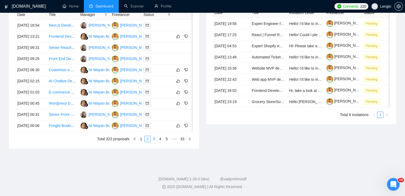
click at [155, 142] on link "3" at bounding box center [154, 139] width 6 height 6
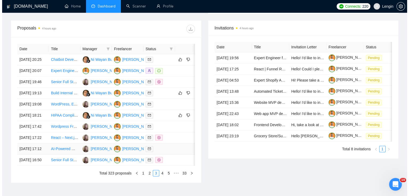
scroll to position [190, 0]
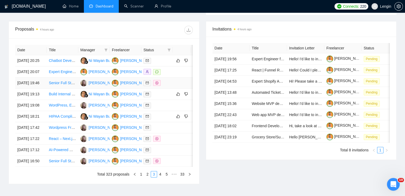
click at [61, 89] on td "Senior Full Stack Engineer with React and Node Expertise" at bounding box center [62, 83] width 31 height 11
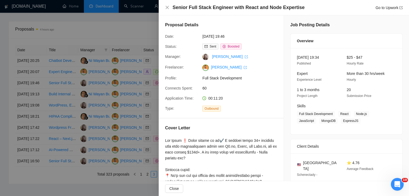
scroll to position [139, 0]
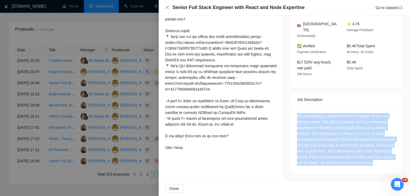
drag, startPoint x: 304, startPoint y: 164, endPoint x: 289, endPoint y: 108, distance: 57.4
click at [290, 108] on div "We are seeking a Senior Full Stack Engineer to join our dynamic team. The ideal…" at bounding box center [346, 141] width 112 height 68
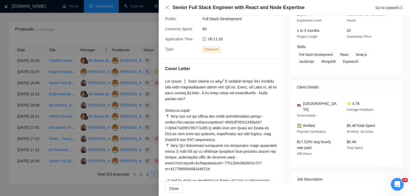
scroll to position [56, 0]
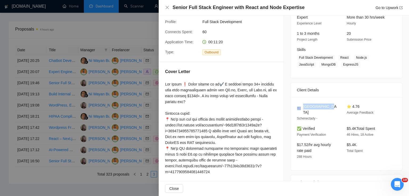
drag, startPoint x: 323, startPoint y: 108, endPoint x: 299, endPoint y: 107, distance: 24.2
click at [299, 107] on div "[GEOGRAPHIC_DATA]" at bounding box center [317, 110] width 41 height 12
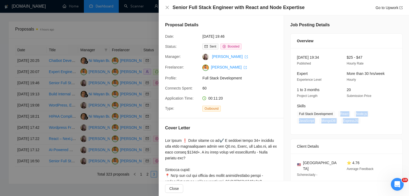
drag, startPoint x: 354, startPoint y: 122, endPoint x: 338, endPoint y: 114, distance: 18.0
click at [338, 114] on span "Full Stack Development React Node.js JavaScript MongoDB ExpressJS" at bounding box center [342, 117] width 91 height 13
click at [167, 7] on icon "close" at bounding box center [166, 7] width 3 height 3
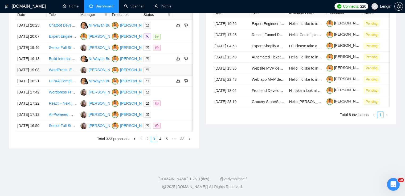
scroll to position [262, 0]
click at [149, 142] on link "2" at bounding box center [147, 139] width 6 height 6
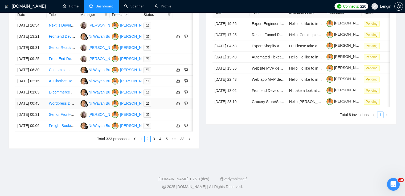
click at [69, 107] on td "Wordpress Developer" at bounding box center [62, 103] width 31 height 11
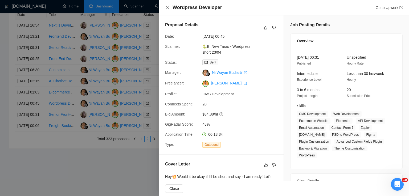
click at [169, 6] on icon "close" at bounding box center [167, 7] width 4 height 4
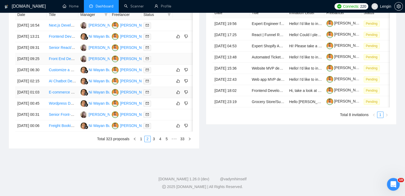
scroll to position [256, 0]
click at [153, 142] on link "3" at bounding box center [154, 139] width 6 height 6
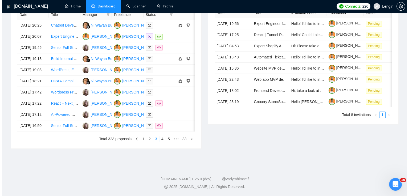
scroll to position [239, 0]
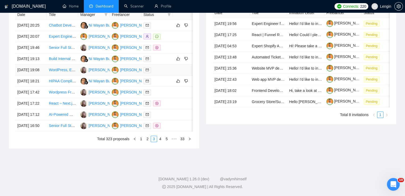
click at [69, 76] on td "WordPress, Elementor and ACF front end expert" at bounding box center [62, 70] width 31 height 11
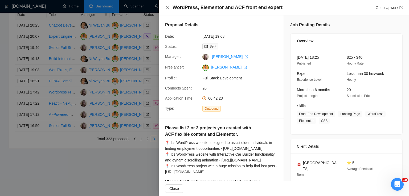
click at [167, 9] on icon "close" at bounding box center [167, 7] width 4 height 4
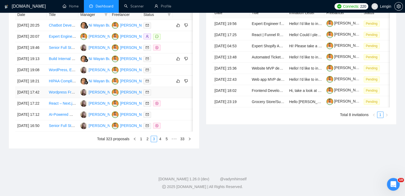
click at [74, 98] on td "Wordpress Front-End Developer" at bounding box center [62, 92] width 31 height 11
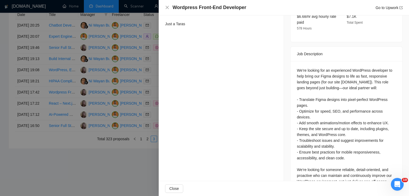
scroll to position [212, 0]
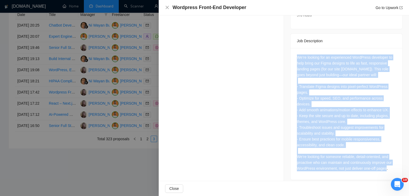
drag, startPoint x: 295, startPoint y: 52, endPoint x: 384, endPoint y: 164, distance: 143.2
click at [384, 164] on div "We’re looking for an experienced WordPress developer to help bring our Figma de…" at bounding box center [346, 113] width 99 height 117
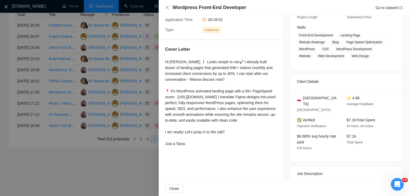
scroll to position [77, 0]
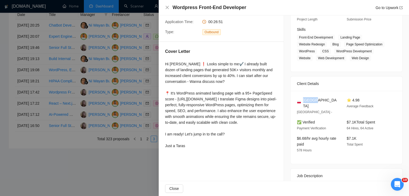
drag, startPoint x: 314, startPoint y: 101, endPoint x: 301, endPoint y: 101, distance: 12.8
click at [301, 101] on div "[GEOGRAPHIC_DATA]" at bounding box center [317, 103] width 41 height 12
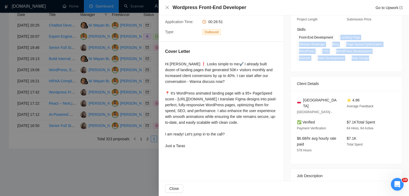
drag, startPoint x: 338, startPoint y: 38, endPoint x: 370, endPoint y: 61, distance: 39.6
click at [370, 61] on span "Front-End Development Landing Page Website Redesign Blog Page Speed Optimizatio…" at bounding box center [342, 48] width 91 height 27
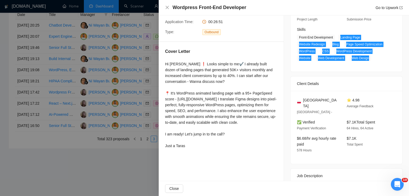
scroll to position [0, 0]
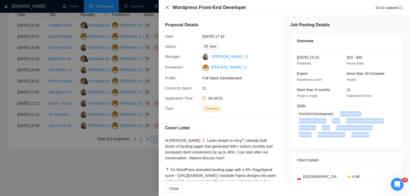
click at [166, 6] on icon "close" at bounding box center [167, 7] width 4 height 4
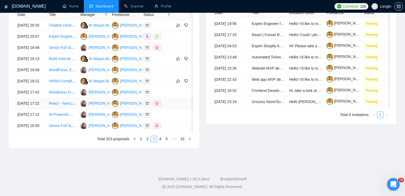
click at [68, 109] on td "React – Next.js developer for questionnaire application" at bounding box center [62, 103] width 31 height 11
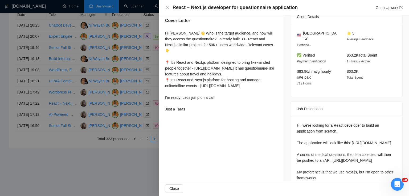
scroll to position [200, 0]
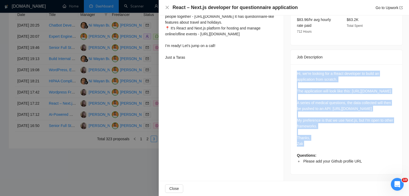
drag, startPoint x: 294, startPoint y: 50, endPoint x: 317, endPoint y: 148, distance: 101.0
click at [317, 148] on div "Hi, we're looking for a React developer to build an application from scratch. T…" at bounding box center [346, 119] width 112 height 110
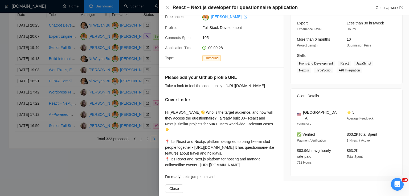
scroll to position [48, 0]
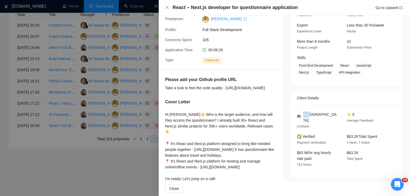
drag, startPoint x: 311, startPoint y: 116, endPoint x: 300, endPoint y: 115, distance: 10.4
click at [300, 115] on div "[GEOGRAPHIC_DATA]" at bounding box center [317, 118] width 41 height 12
drag, startPoint x: 337, startPoint y: 66, endPoint x: 359, endPoint y: 77, distance: 24.6
click at [359, 77] on div "[DATE] 17:13 Published $25 - $75 Hourly Rate Expert Experience Level Less than …" at bounding box center [346, 43] width 112 height 86
